Goal: Transaction & Acquisition: Purchase product/service

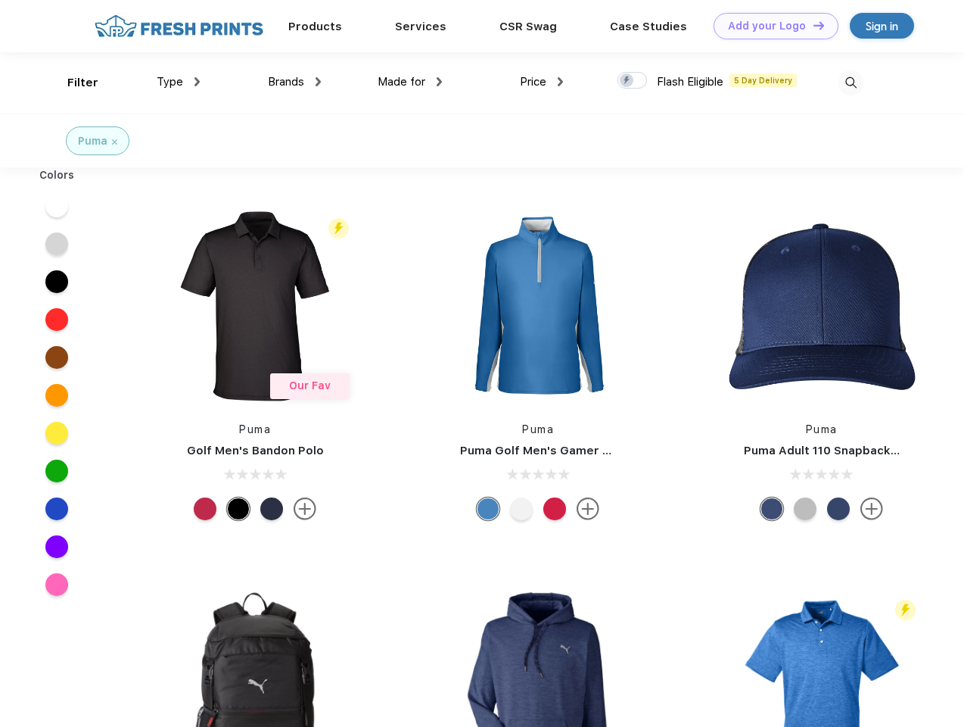
click at [771, 26] on link "Add your Logo Design Tool" at bounding box center [776, 26] width 125 height 26
click at [0, 0] on div "Design Tool" at bounding box center [0, 0] width 0 height 0
click at [812, 25] on link "Add your Logo Design Tool" at bounding box center [776, 26] width 125 height 26
click at [73, 83] on div "Filter" at bounding box center [82, 82] width 31 height 17
click at [179, 82] on span "Type" at bounding box center [170, 82] width 26 height 14
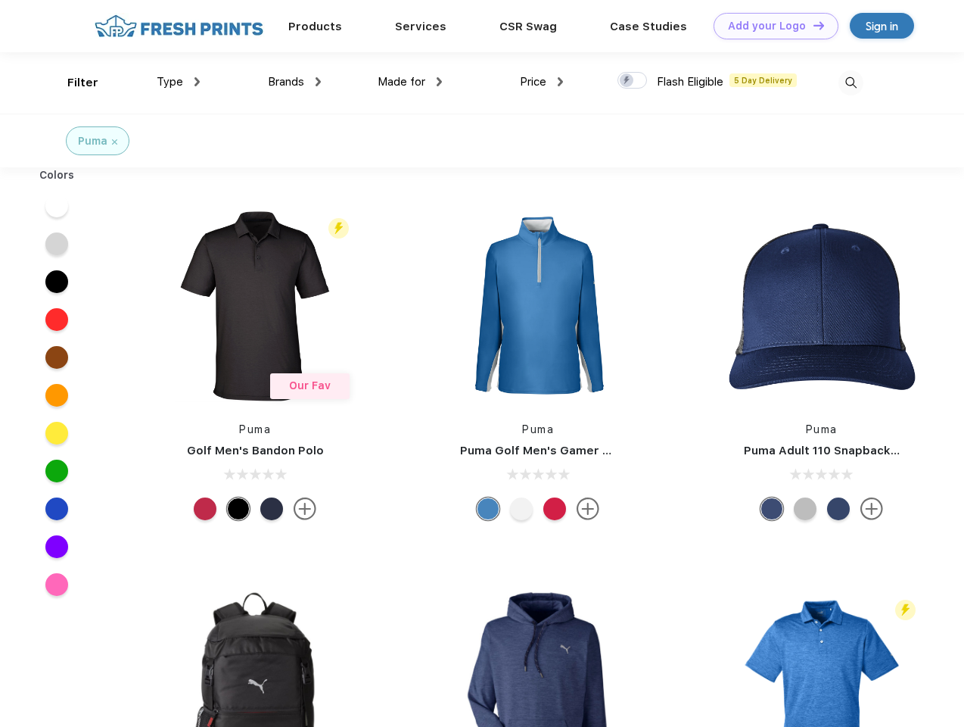
click at [294, 82] on span "Brands" at bounding box center [286, 82] width 36 height 14
click at [410, 82] on span "Made for" at bounding box center [402, 82] width 48 height 14
click at [542, 82] on span "Price" at bounding box center [533, 82] width 26 height 14
click at [633, 81] on div at bounding box center [633, 80] width 30 height 17
click at [628, 81] on input "checkbox" at bounding box center [623, 76] width 10 height 10
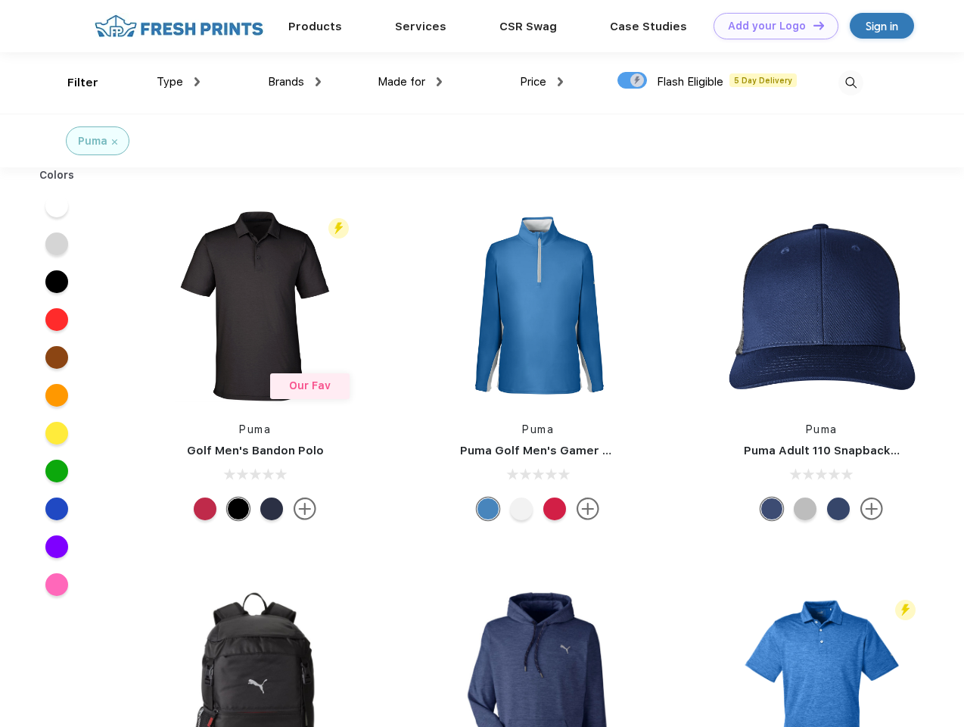
click at [851, 83] on img at bounding box center [851, 82] width 25 height 25
